Goal: Book appointment/travel/reservation

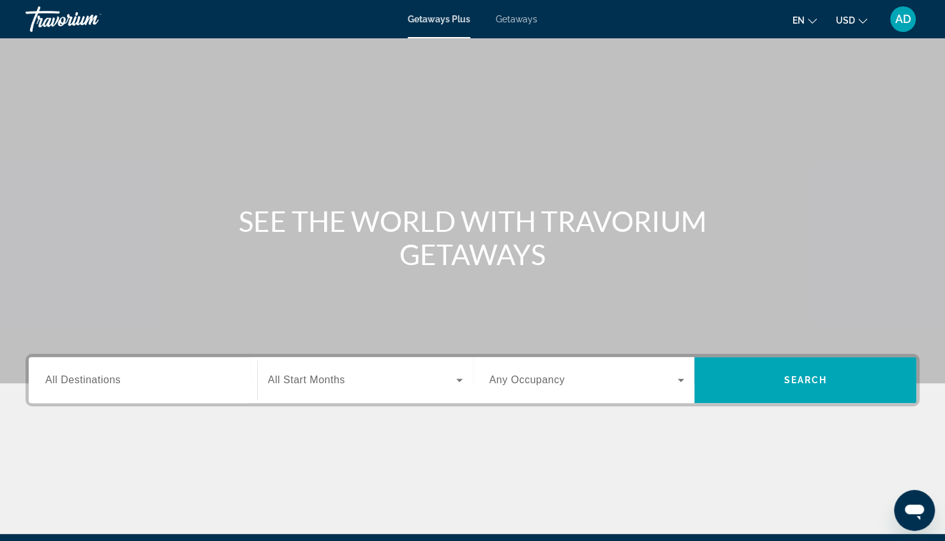
click at [813, 24] on button "en English Español Français Italiano Português русский" at bounding box center [805, 20] width 24 height 19
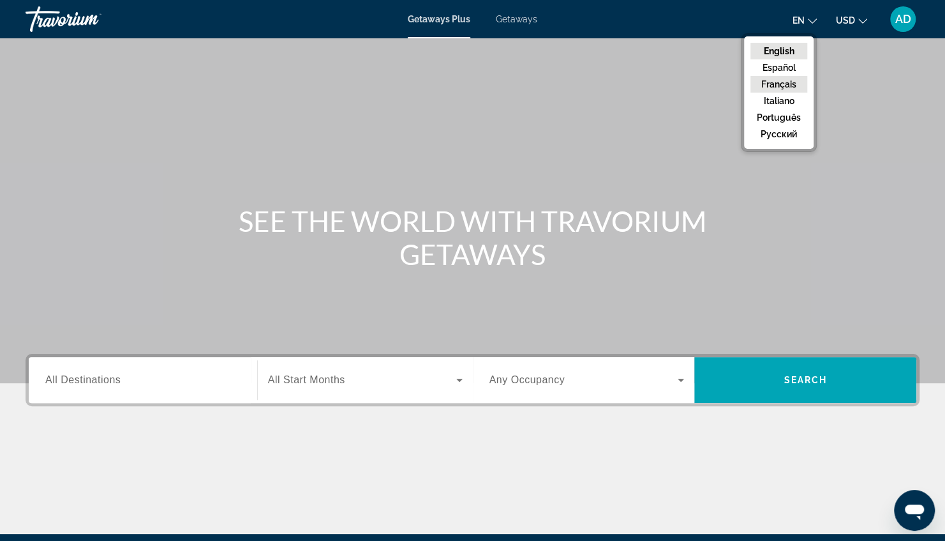
click at [782, 86] on button "Français" at bounding box center [779, 84] width 57 height 17
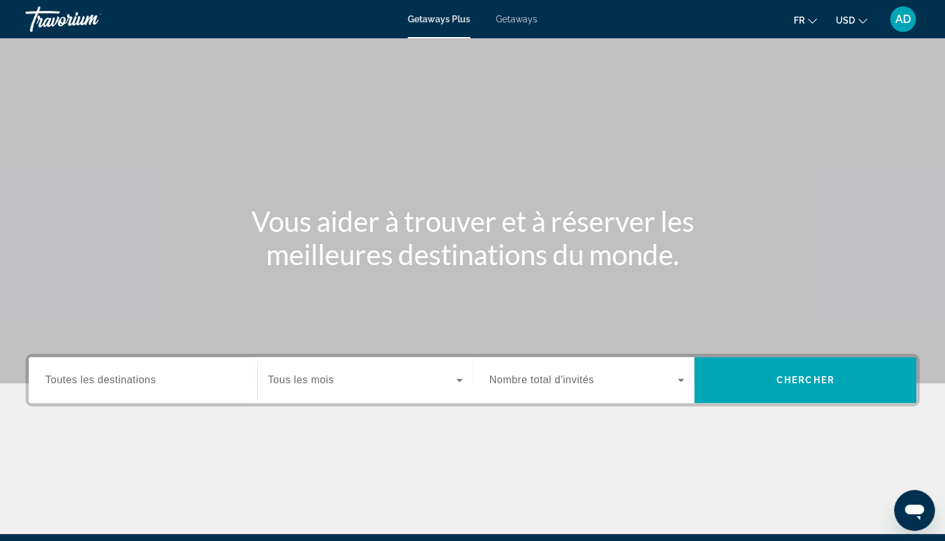
click at [863, 22] on icon "Change currency" at bounding box center [862, 21] width 9 height 5
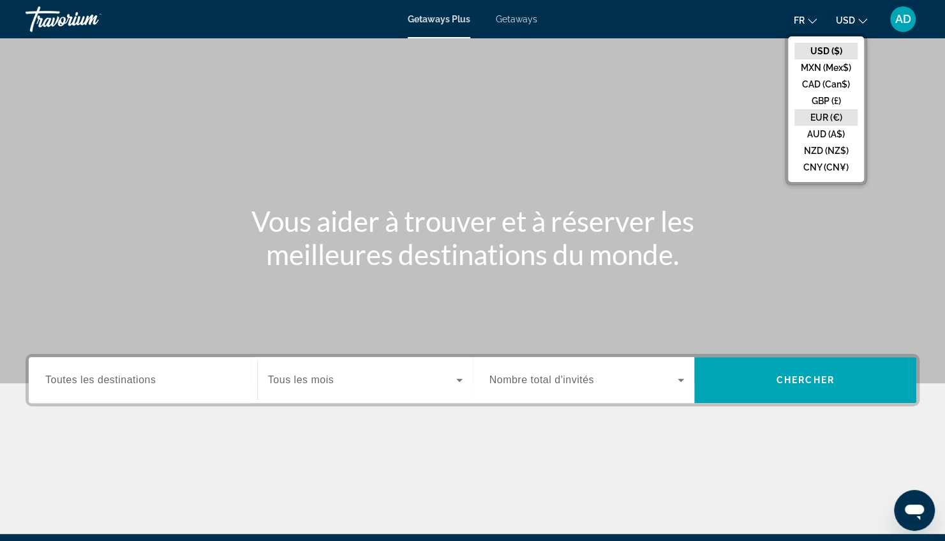
click at [828, 118] on button "EUR (€)" at bounding box center [826, 117] width 63 height 17
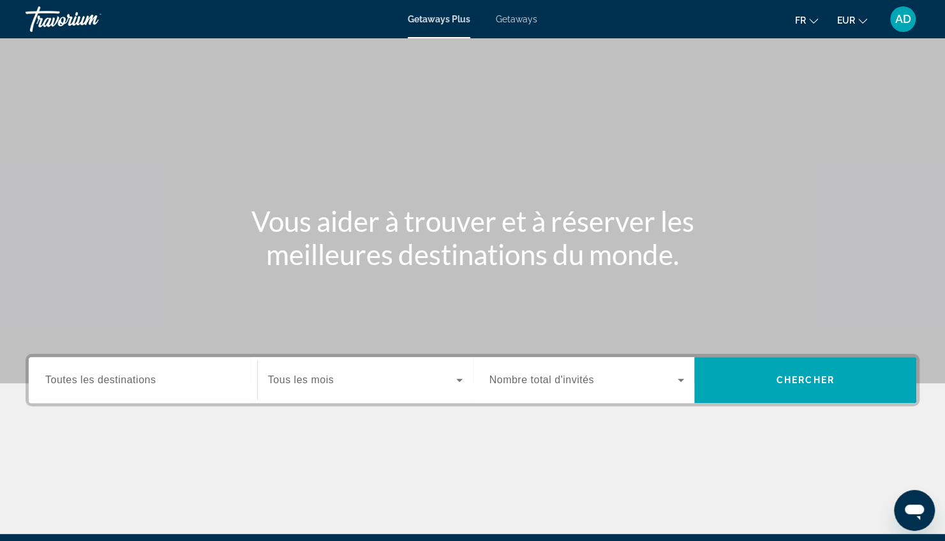
click at [137, 379] on span "Toutes les destinations" at bounding box center [100, 379] width 110 height 11
click at [137, 379] on input "Destination Toutes les destinations" at bounding box center [142, 380] width 195 height 15
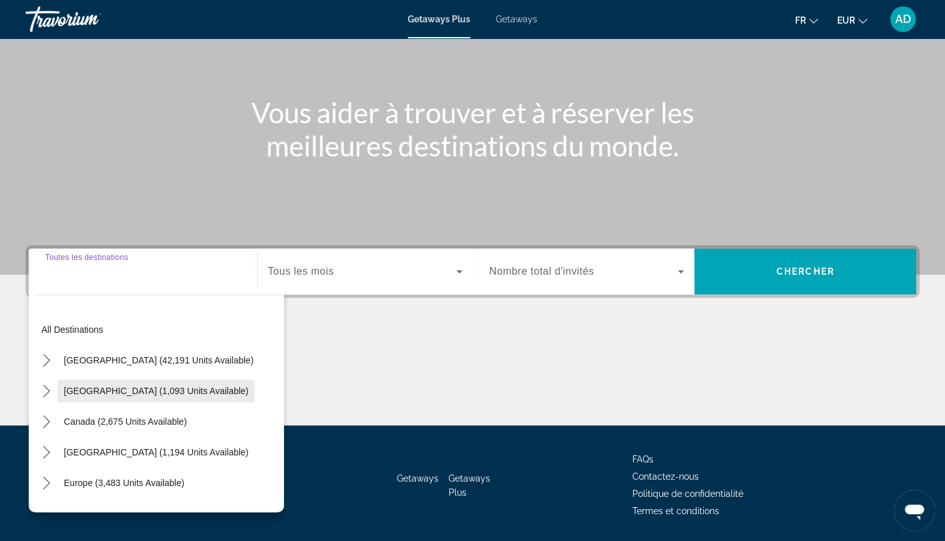
scroll to position [148, 0]
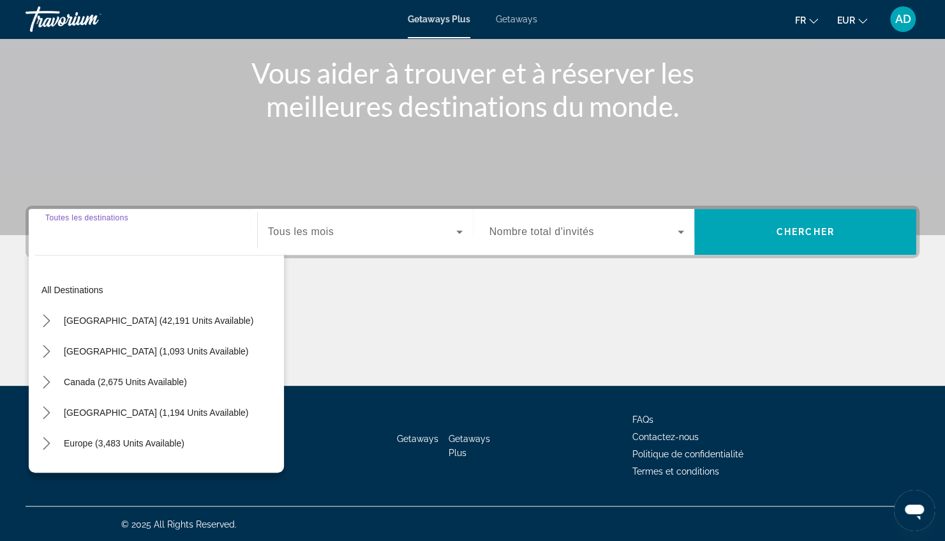
click at [163, 243] on div "Search widget" at bounding box center [142, 232] width 195 height 36
click at [160, 445] on span "Europe (3,483 units available)" at bounding box center [124, 443] width 121 height 10
type input "**********"
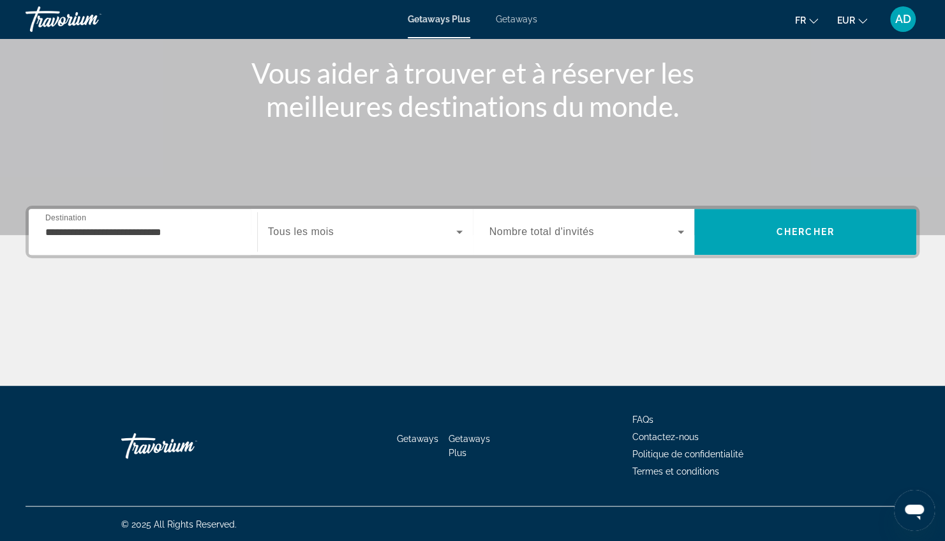
click at [519, 24] on div "Getaways Plus Getaways fr English Español Français Italiano Português русский E…" at bounding box center [472, 19] width 945 height 33
click at [521, 22] on span "Getaways" at bounding box center [516, 19] width 41 height 10
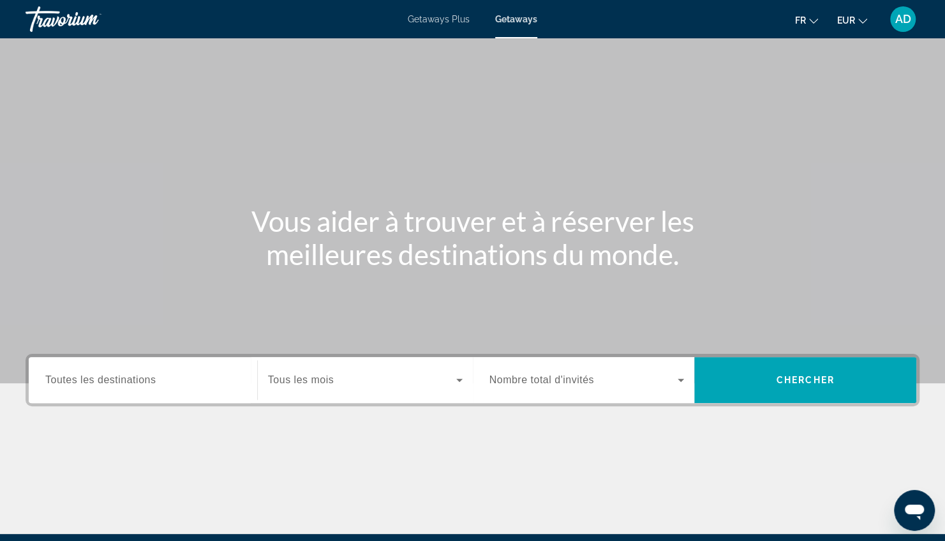
click at [178, 392] on div "Search widget" at bounding box center [142, 380] width 195 height 36
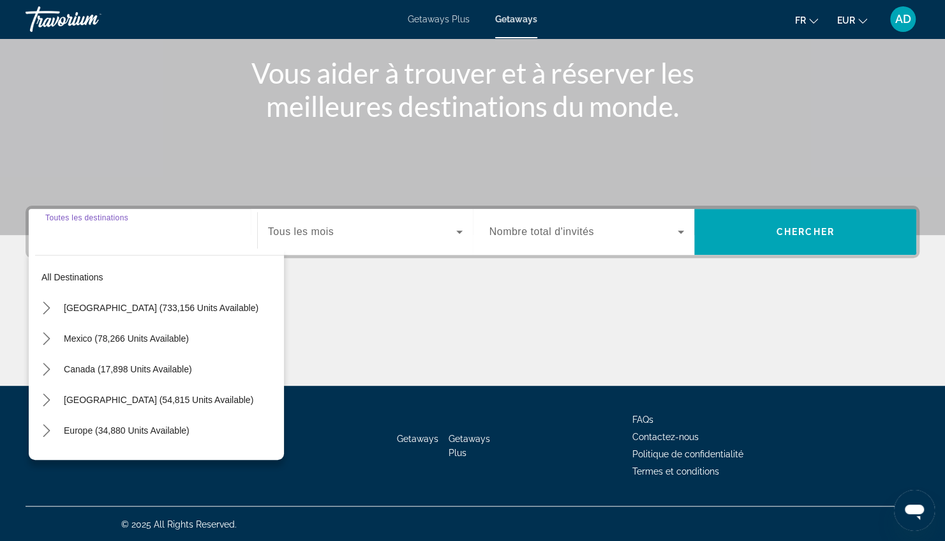
click at [902, 20] on span "AD" at bounding box center [903, 19] width 16 height 13
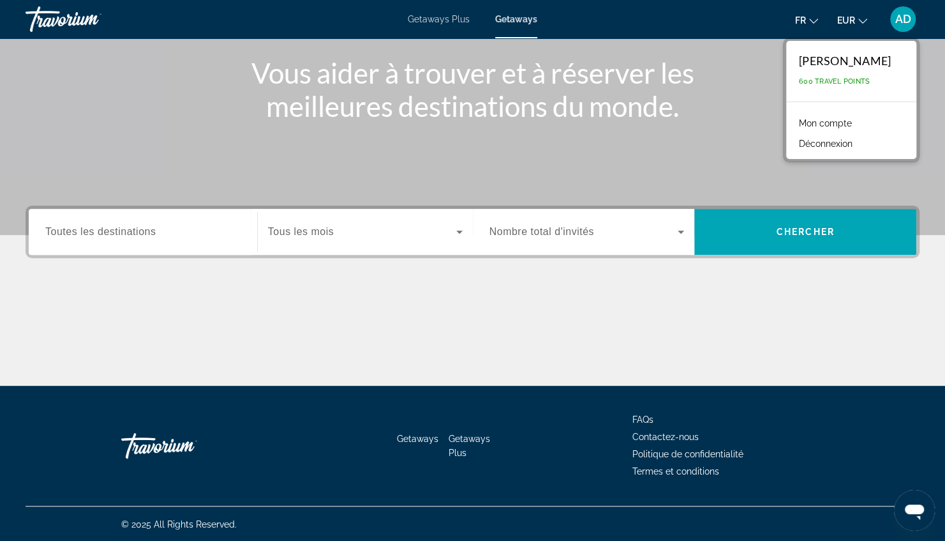
click at [43, 19] on div "Travorium" at bounding box center [90, 19] width 128 height 33
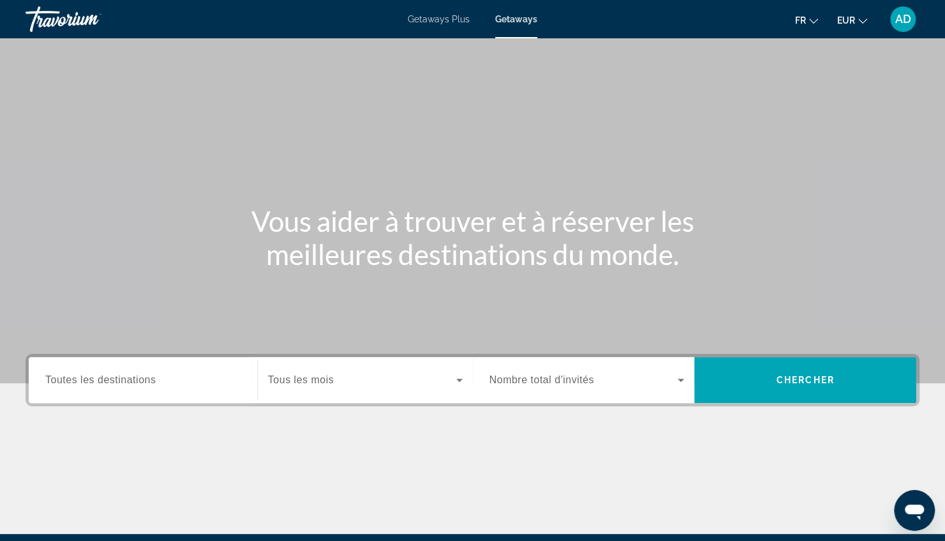
click at [295, 119] on div "Main content" at bounding box center [472, 191] width 945 height 383
click at [61, 27] on div "Travorium" at bounding box center [90, 19] width 128 height 33
click at [93, 397] on div "Search widget" at bounding box center [142, 380] width 195 height 36
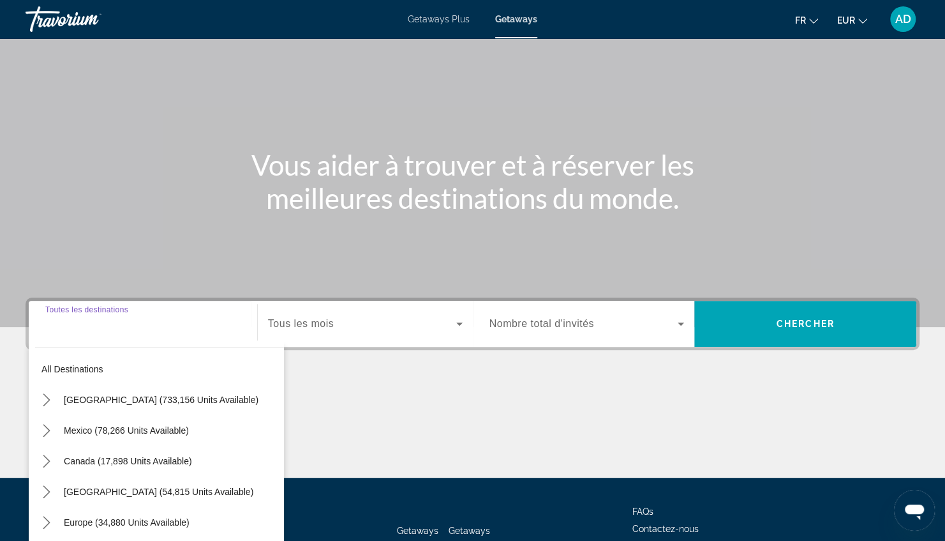
scroll to position [148, 0]
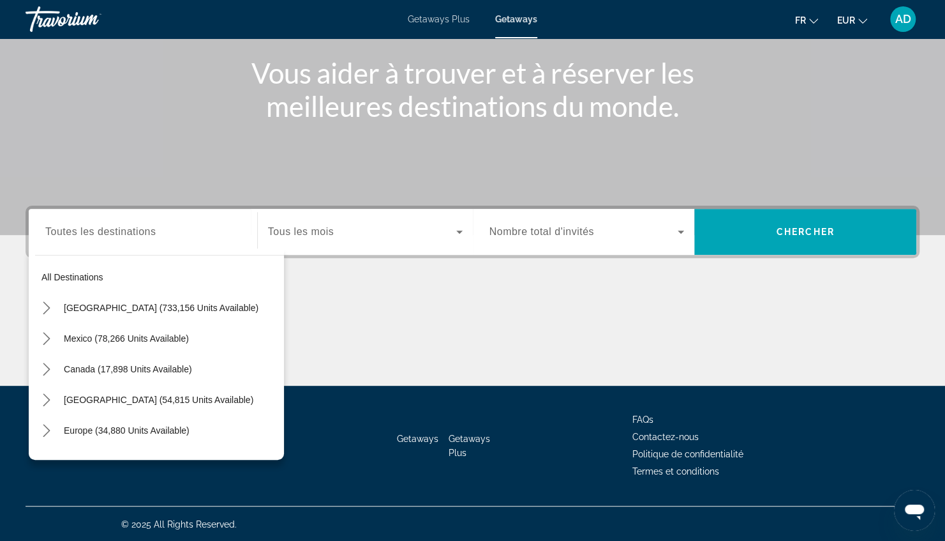
click at [893, 19] on div "AD" at bounding box center [903, 19] width 26 height 26
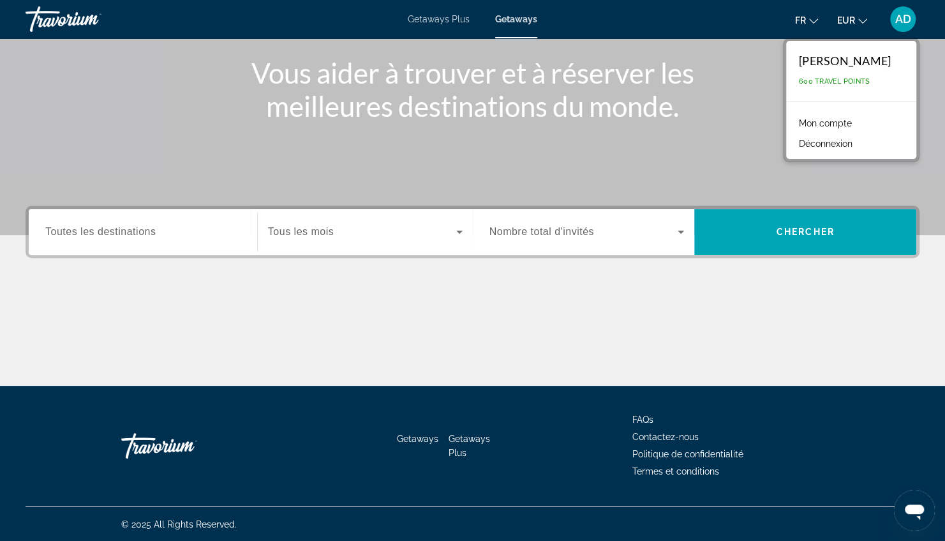
drag, startPoint x: 893, startPoint y: 19, endPoint x: 552, endPoint y: 327, distance: 459.5
click at [552, 327] on div "Passer au contenu principal Getaways Plus Getaways fr English Español Français …" at bounding box center [472, 122] width 945 height 541
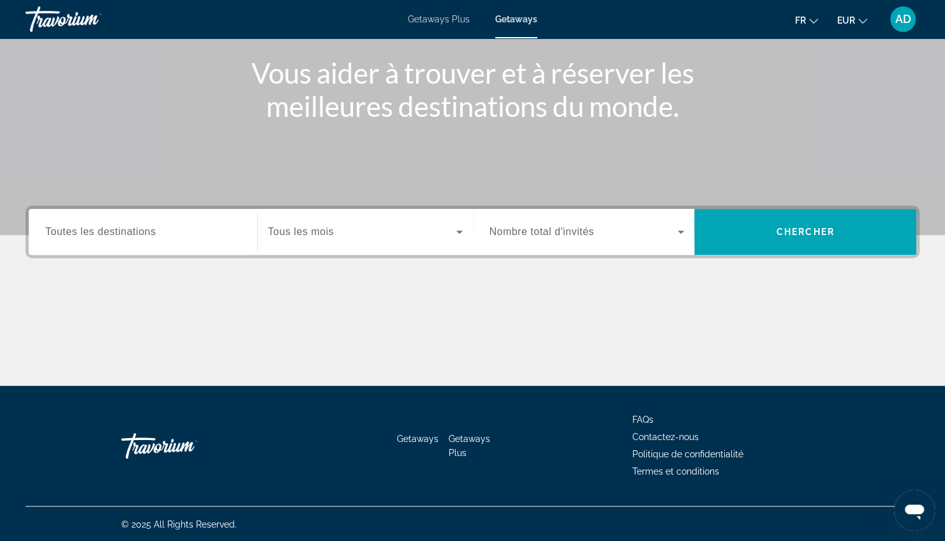
click at [422, 434] on span "Getaways" at bounding box center [417, 438] width 41 height 10
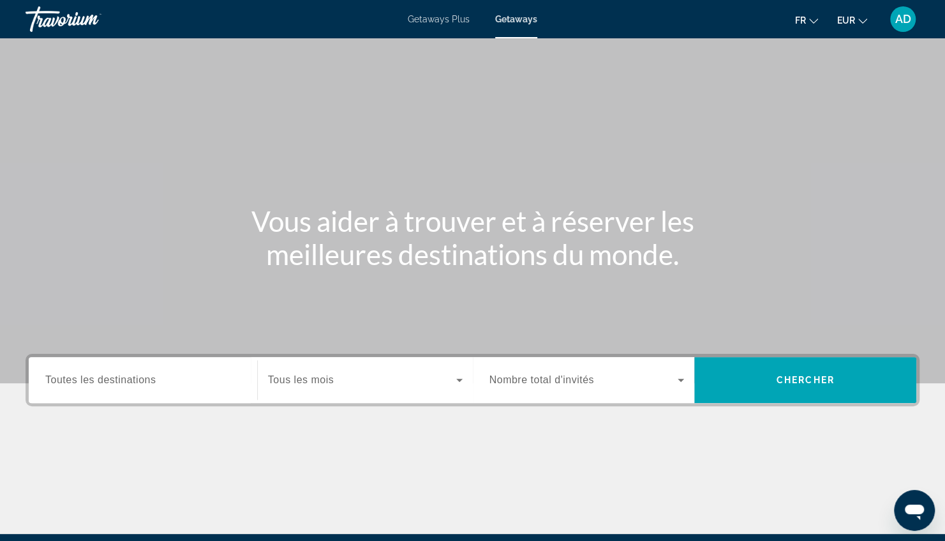
click at [66, 382] on span "Toutes les destinations" at bounding box center [100, 379] width 110 height 11
click at [66, 382] on input "Destination Toutes les destinations" at bounding box center [142, 380] width 195 height 15
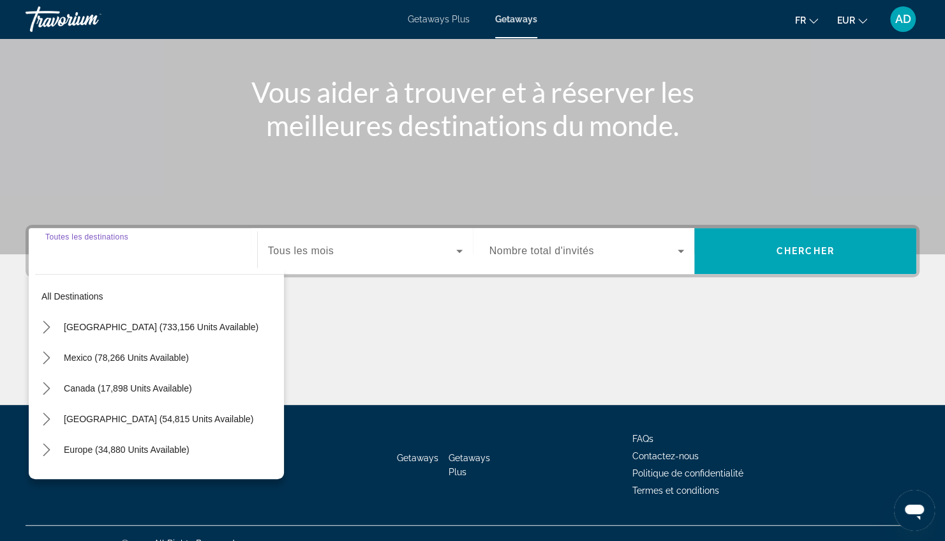
scroll to position [148, 0]
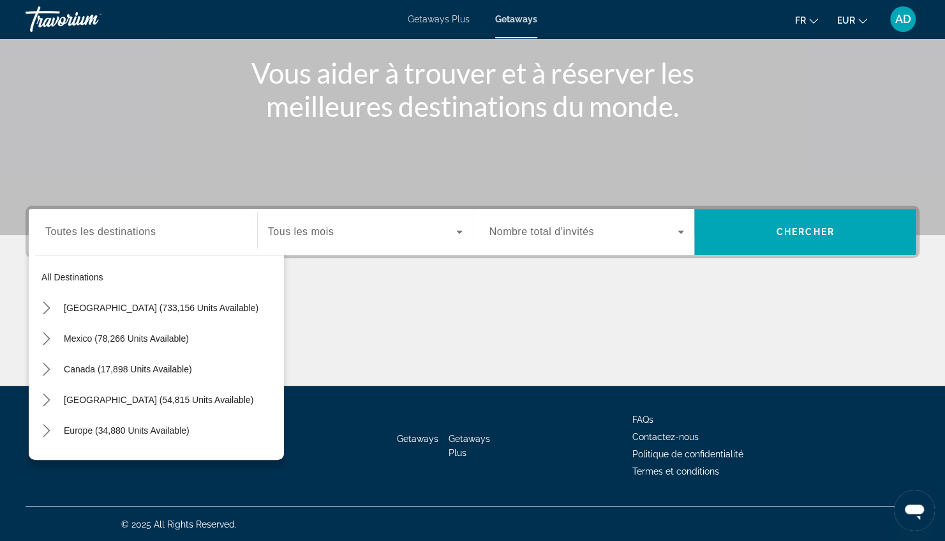
click at [145, 245] on div "Search widget" at bounding box center [142, 232] width 195 height 36
click at [149, 237] on input "Destination Toutes les destinations" at bounding box center [142, 232] width 195 height 15
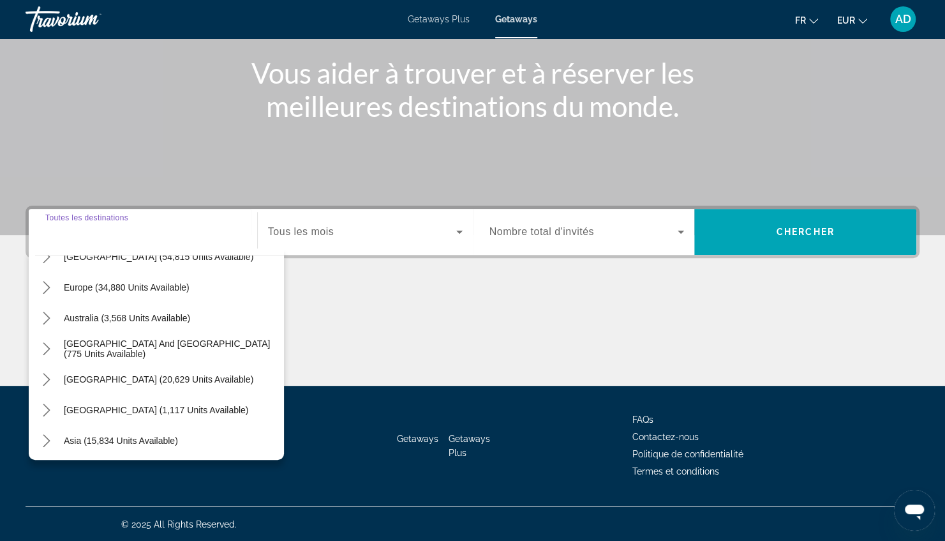
scroll to position [144, 0]
click at [167, 288] on span "Europe (34,880 units available)" at bounding box center [127, 286] width 126 height 10
type input "**********"
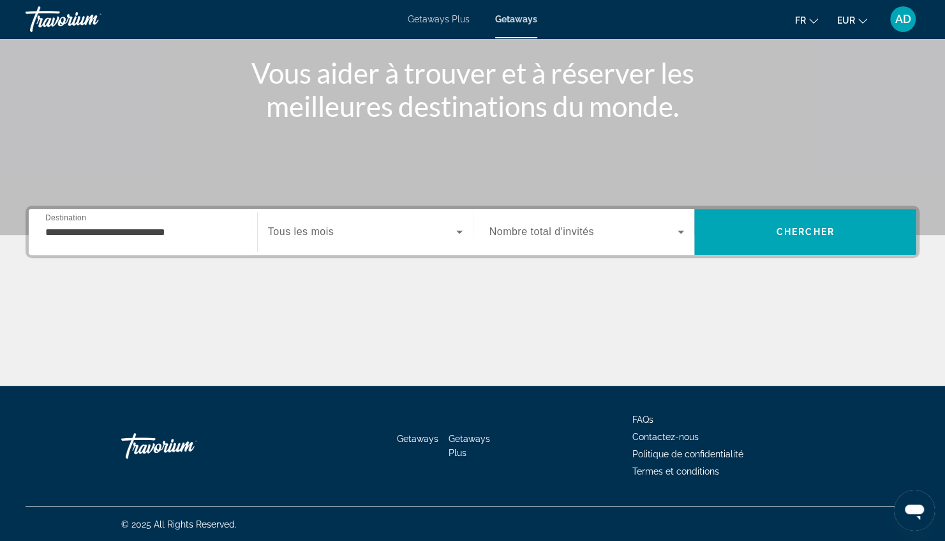
click at [331, 232] on span "Tous les mois" at bounding box center [301, 231] width 66 height 11
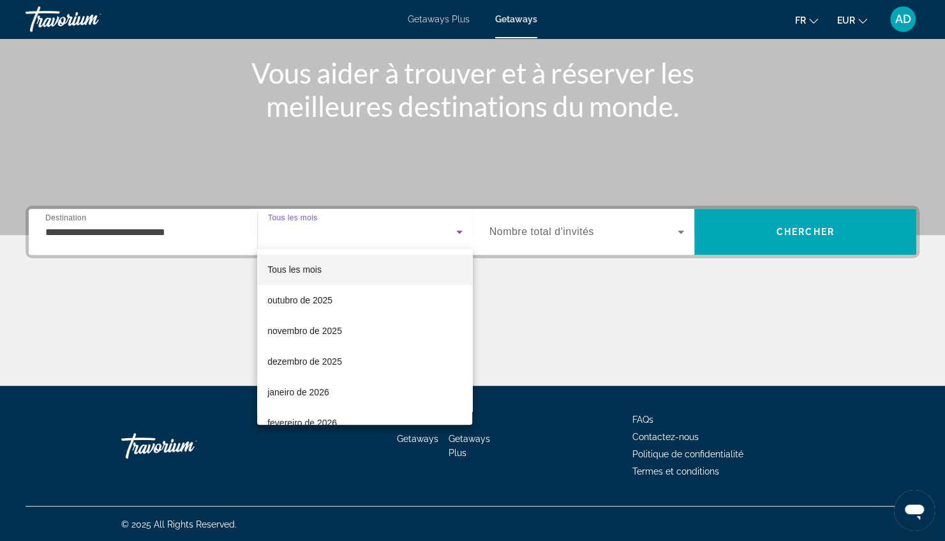
click at [144, 236] on div at bounding box center [472, 270] width 945 height 541
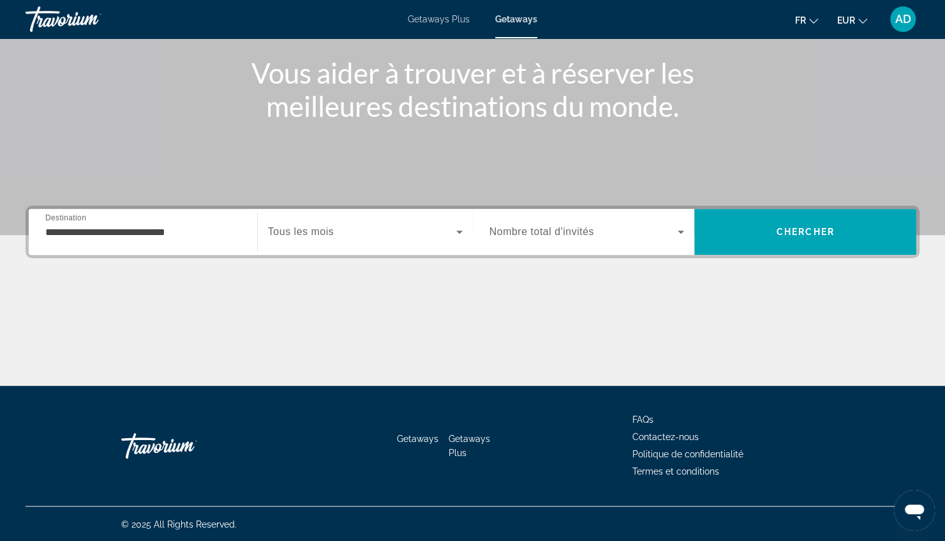
scroll to position [148, 0]
click at [418, 428] on div "Getaways Getaways Plus FAQs Contactez-nous Politique de confidentialité Termes …" at bounding box center [473, 445] width 894 height 120
